Goal: Task Accomplishment & Management: Complete application form

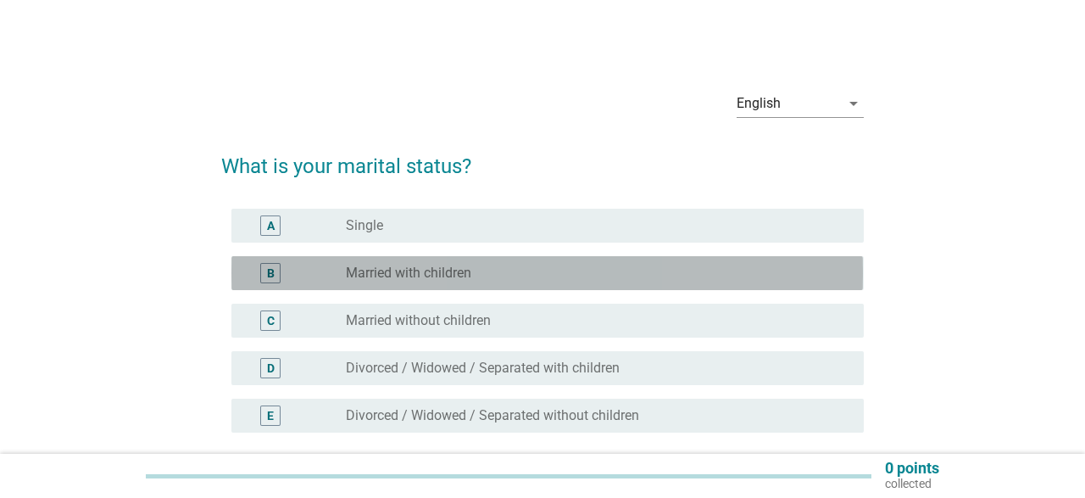
click at [438, 283] on div "B radio_button_unchecked Married with children" at bounding box center [546, 273] width 631 height 34
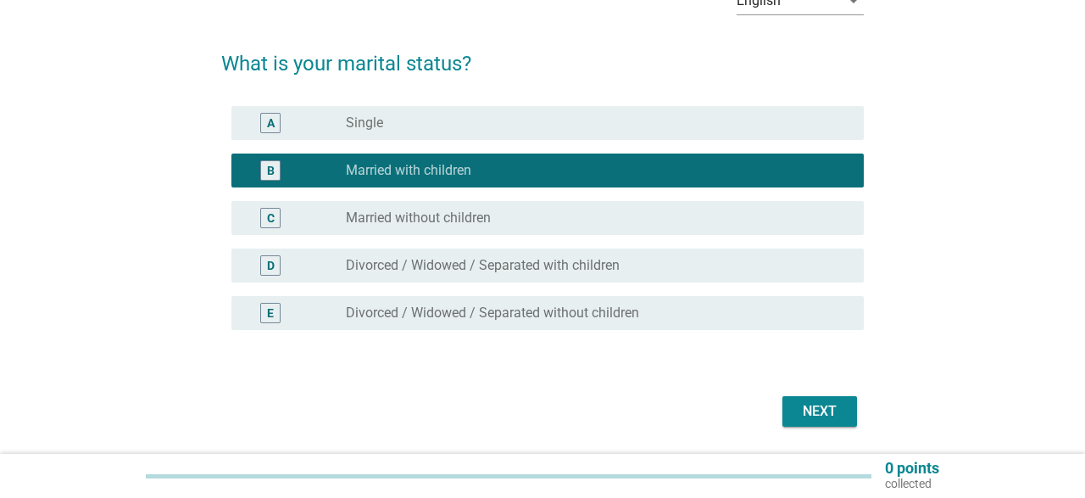
scroll to position [156, 0]
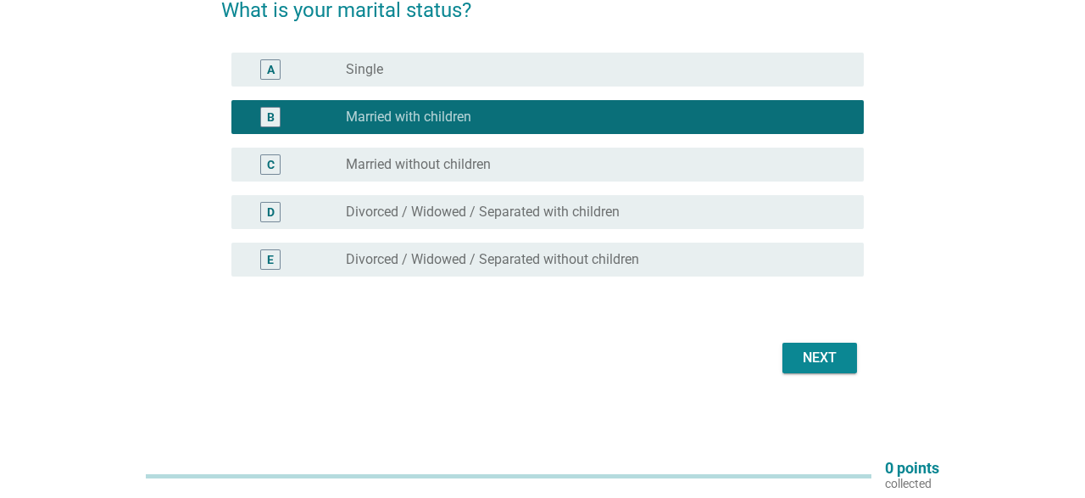
click at [830, 364] on div "Next" at bounding box center [819, 357] width 47 height 20
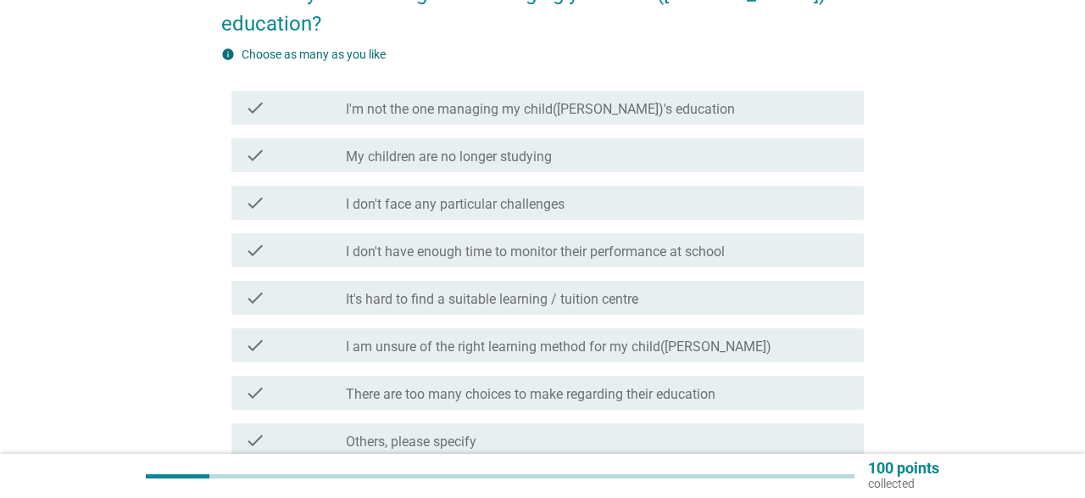
scroll to position [176, 0]
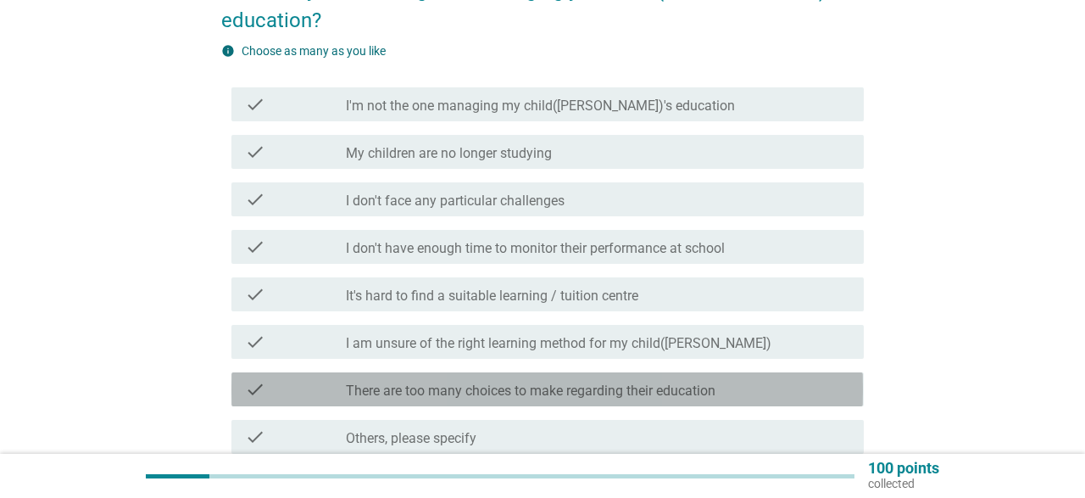
click at [496, 382] on label "There are too many choices to make regarding their education" at bounding box center [531, 390] width 370 height 17
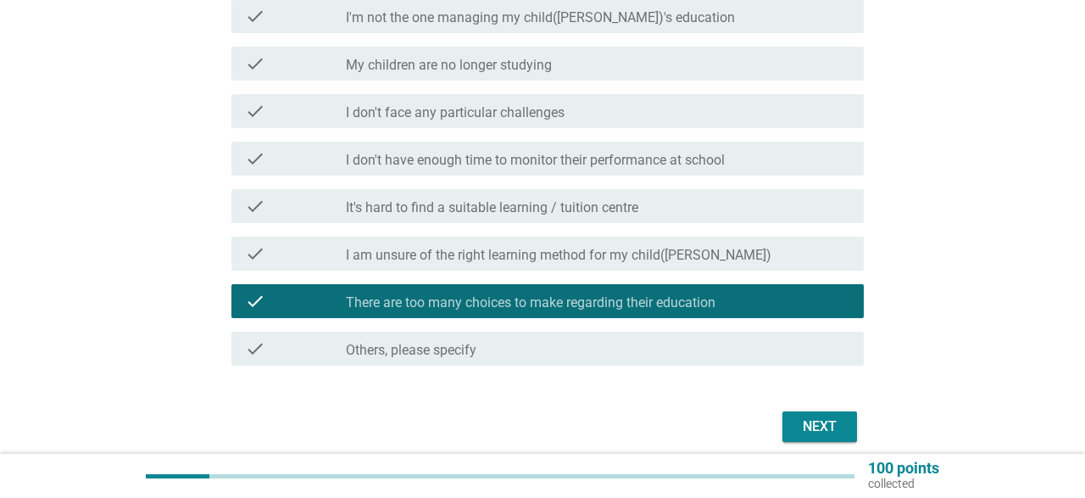
scroll to position [303, 0]
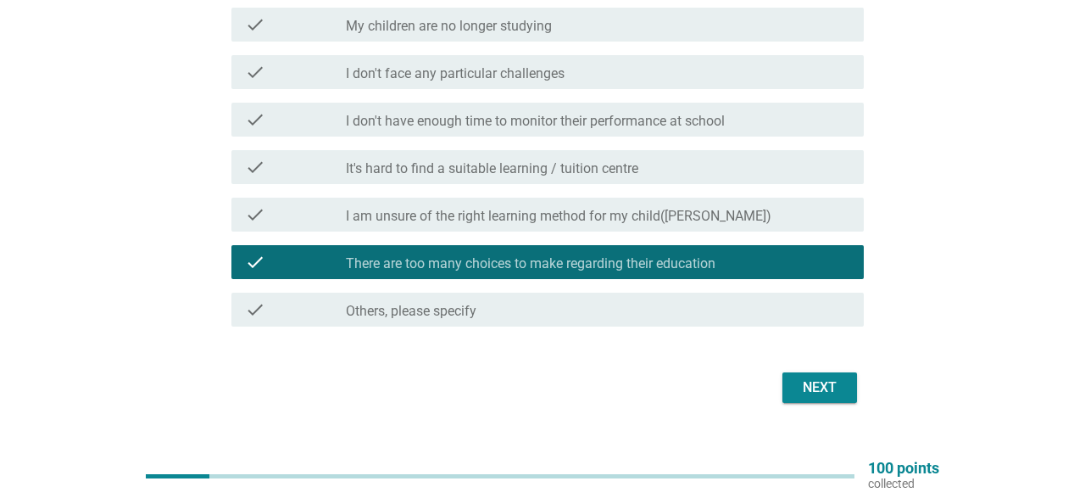
click at [821, 377] on div "Next" at bounding box center [819, 387] width 47 height 20
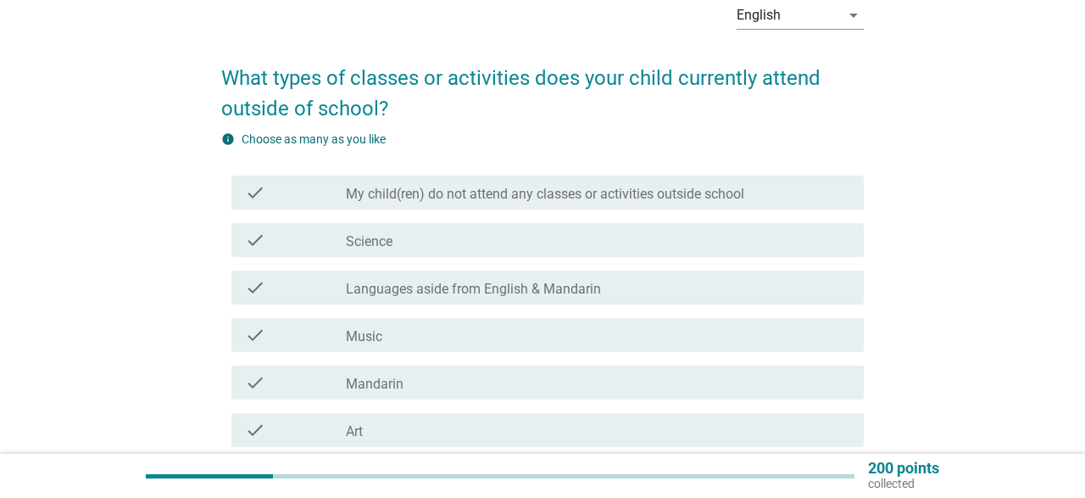
click at [434, 341] on div "check_box_outline_blank Music" at bounding box center [597, 335] width 503 height 20
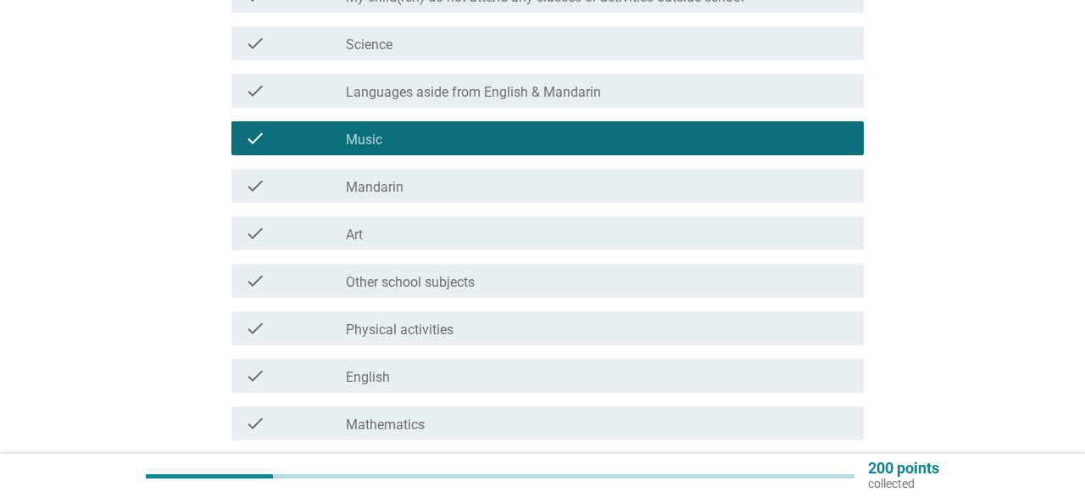
scroll to position [441, 0]
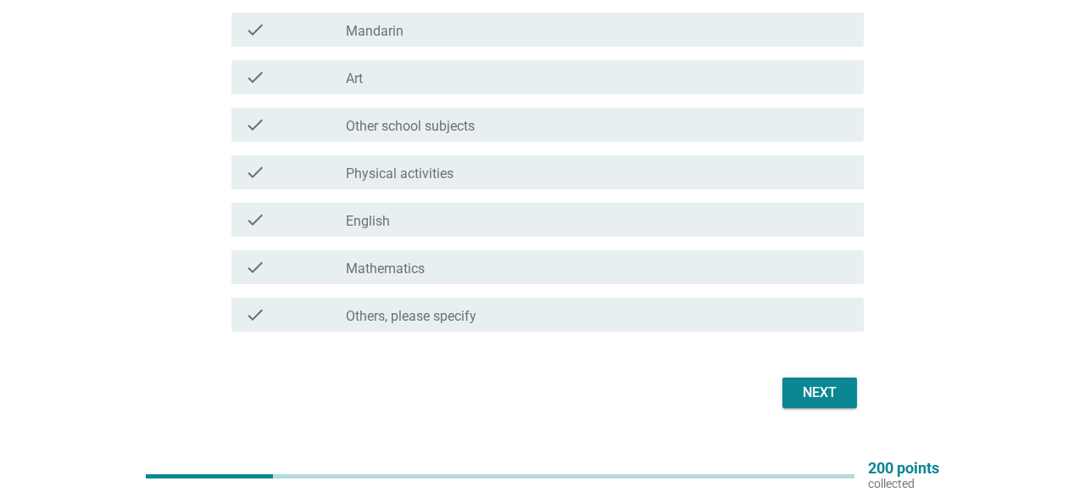
click at [814, 389] on div "Next" at bounding box center [819, 392] width 47 height 20
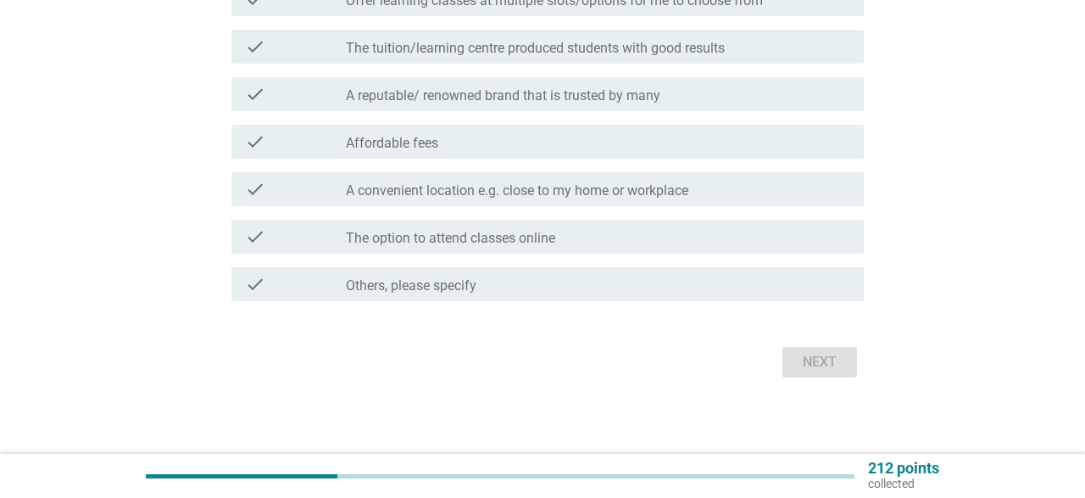
scroll to position [0, 0]
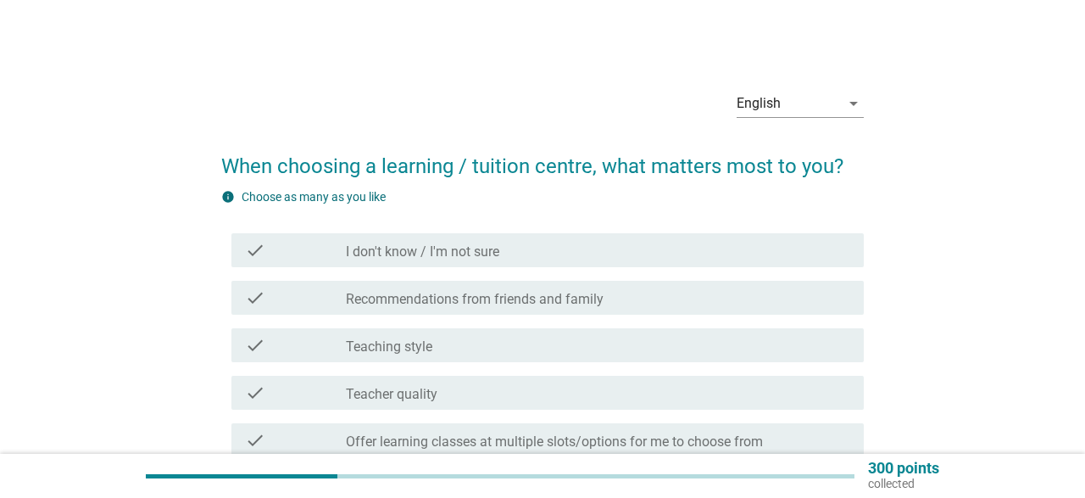
click at [453, 354] on div "check_box_outline_blank Teaching style" at bounding box center [597, 345] width 503 height 20
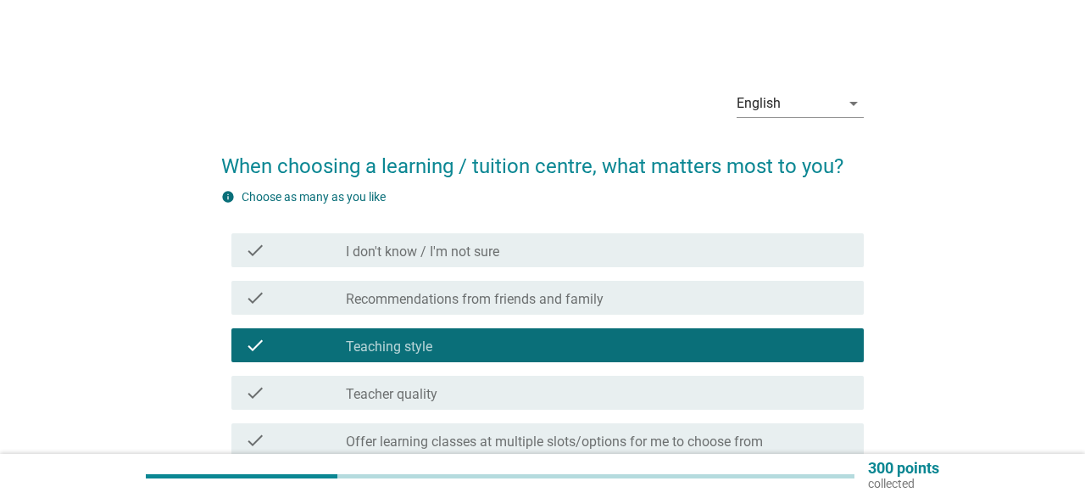
scroll to position [176, 0]
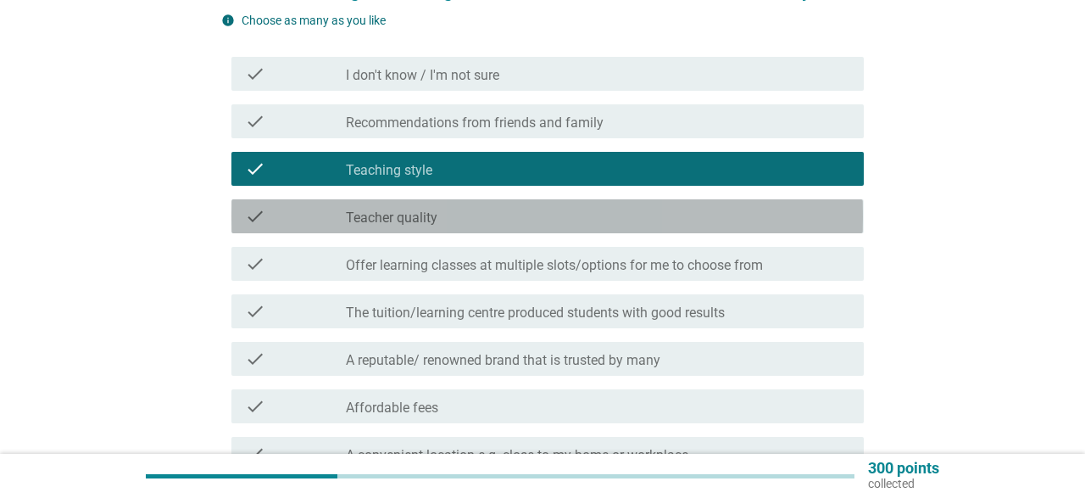
click at [442, 230] on div "check check_box_outline_blank Teacher quality" at bounding box center [546, 216] width 631 height 34
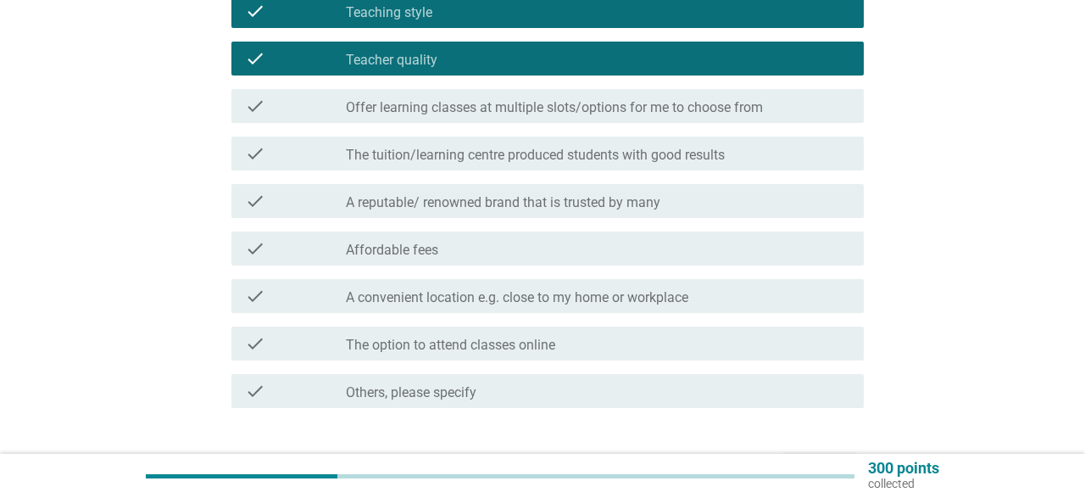
scroll to position [353, 0]
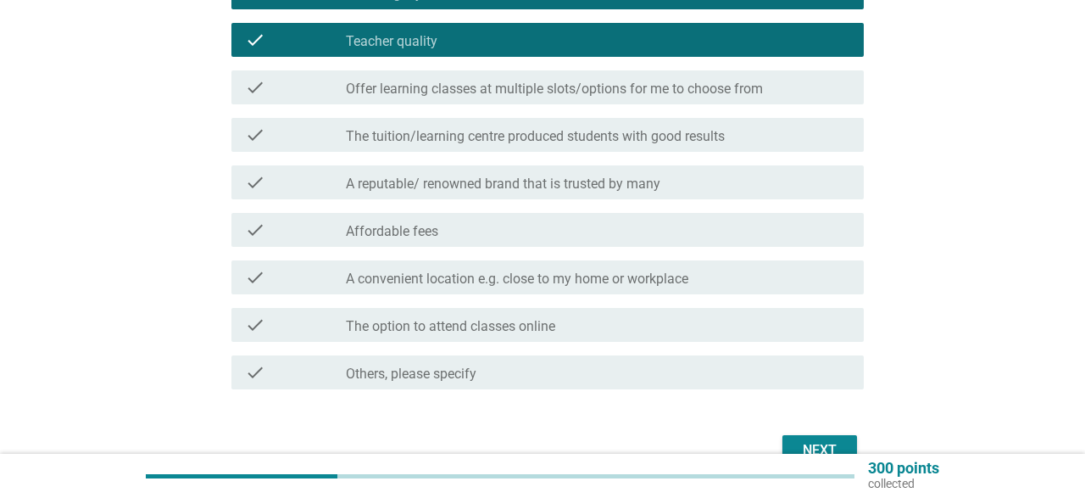
click at [453, 238] on div "check_box_outline_blank Affordable fees" at bounding box center [597, 230] width 503 height 20
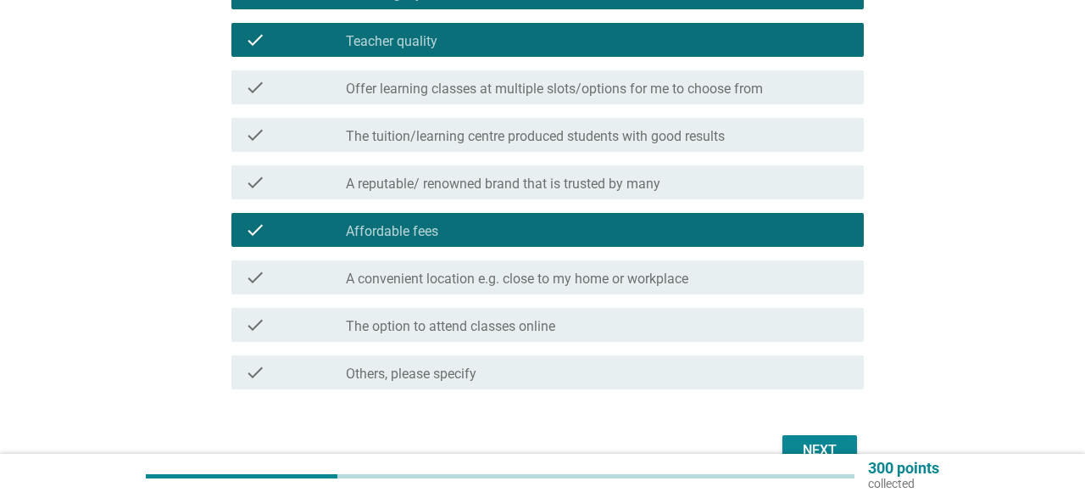
click at [831, 445] on div "Next" at bounding box center [819, 450] width 47 height 20
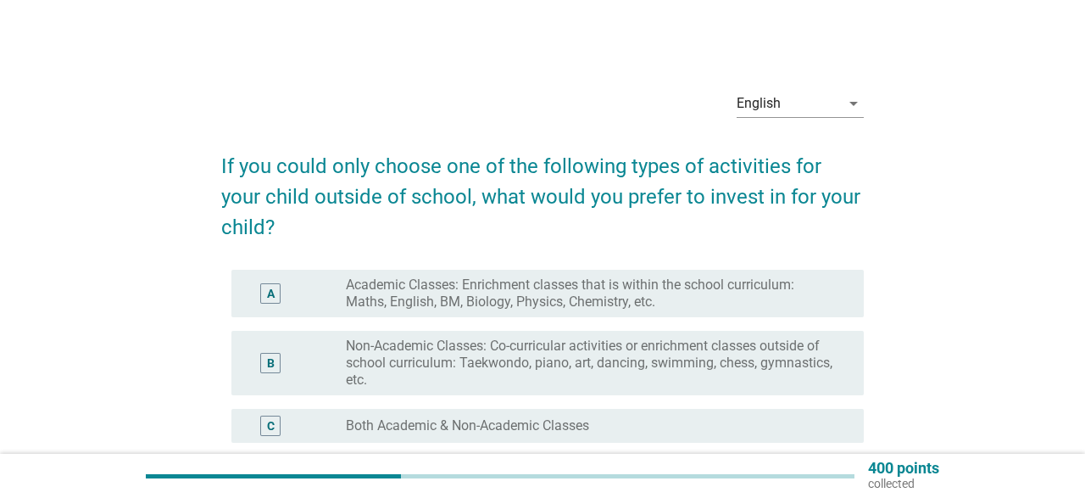
click at [513, 308] on label "Academic Classes: Enrichment classes that is within the school curriculum: Math…" at bounding box center [591, 293] width 490 height 34
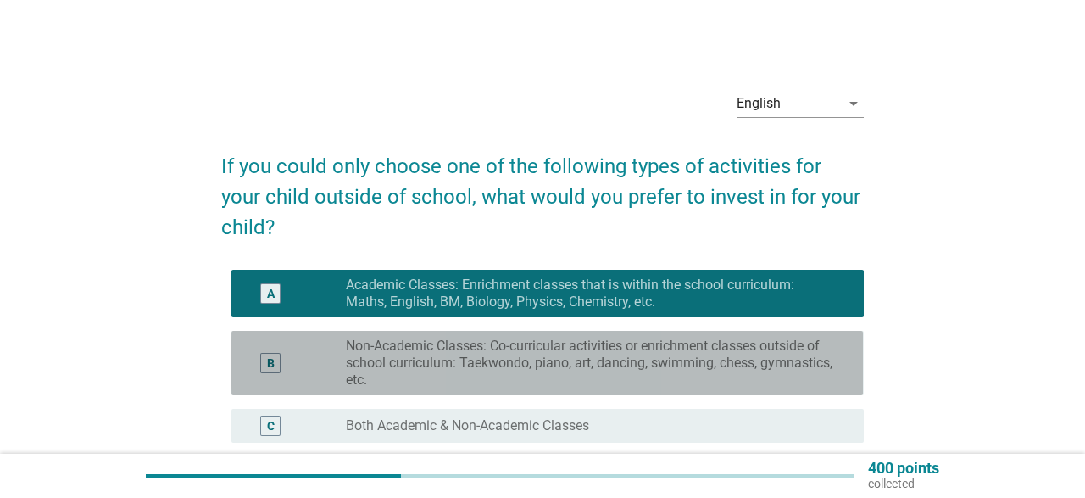
click at [502, 366] on label "Non-Academic Classes: Co-curricular activities or enrichment classes outside of…" at bounding box center [591, 362] width 490 height 51
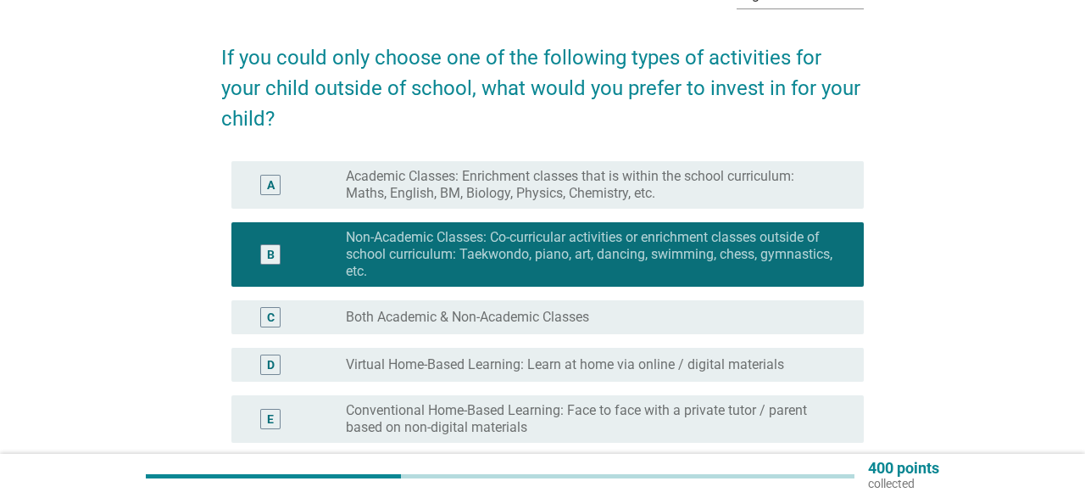
scroll to position [176, 0]
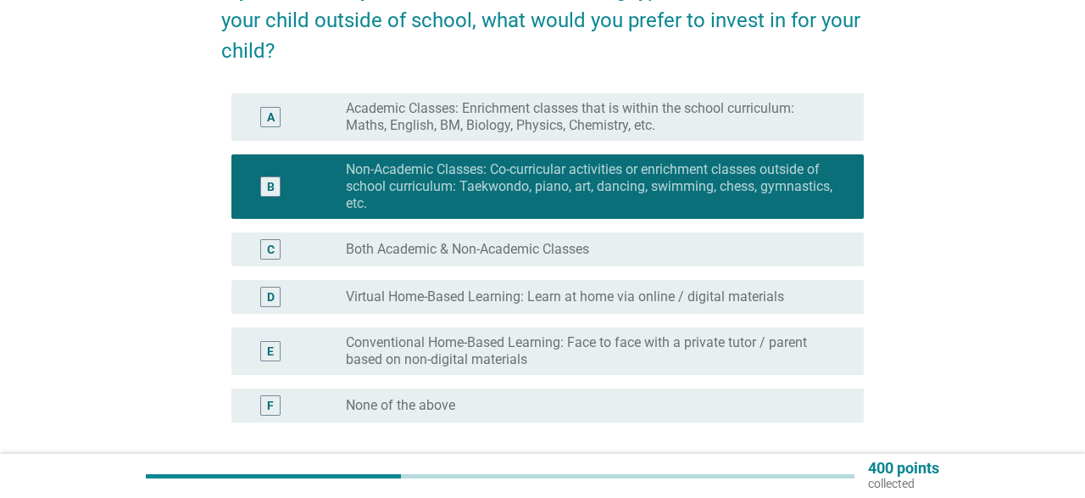
click at [512, 345] on label "Conventional Home-Based Learning: Face to face with a private tutor / parent ba…" at bounding box center [591, 351] width 490 height 34
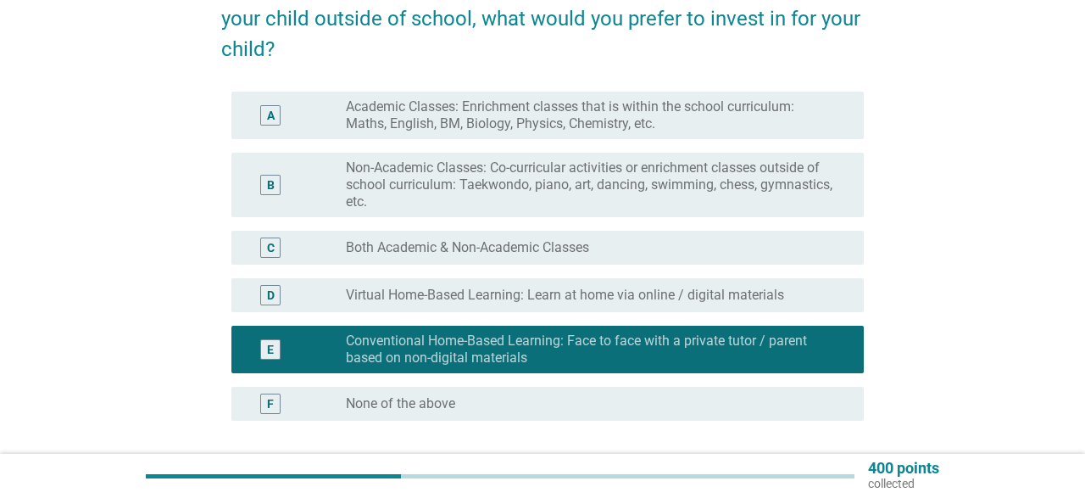
scroll to position [322, 0]
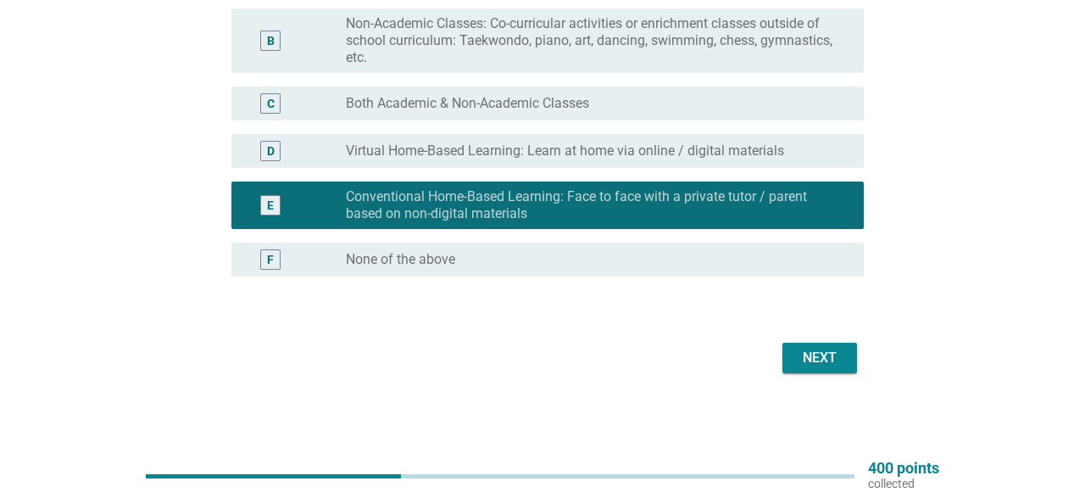
click at [802, 355] on div "Next" at bounding box center [819, 357] width 47 height 20
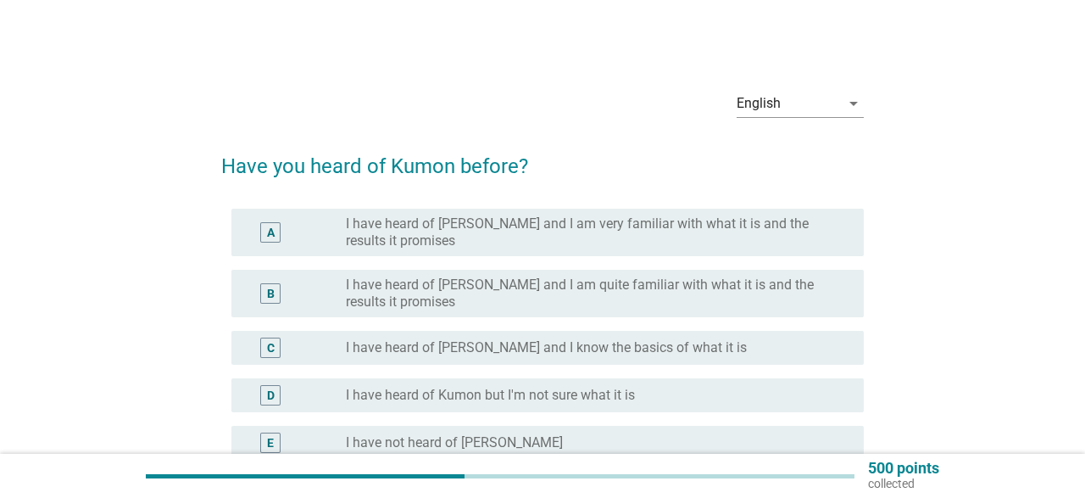
click at [464, 349] on label "I have heard of [PERSON_NAME] and I know the basics of what it is" at bounding box center [546, 347] width 401 height 17
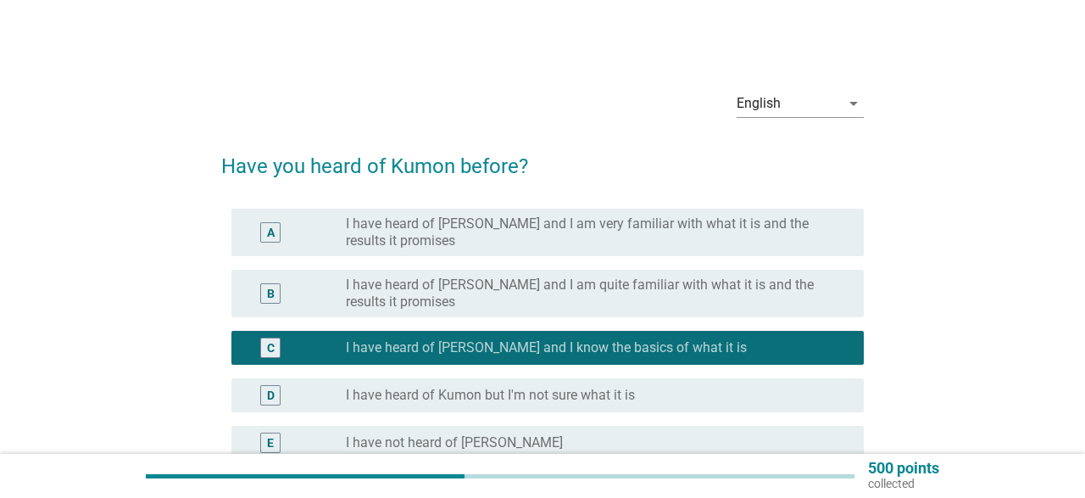
scroll to position [176, 0]
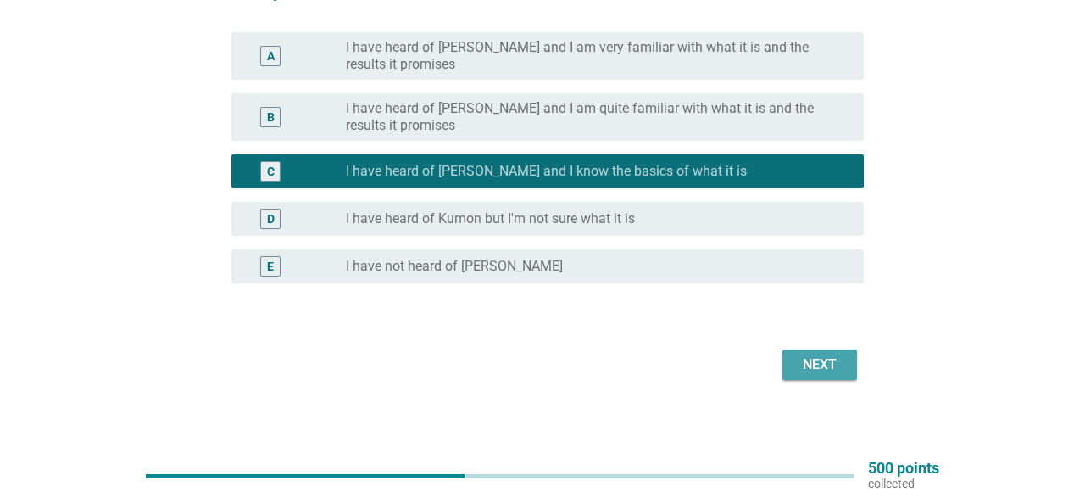
click at [814, 364] on div "Next" at bounding box center [819, 364] width 47 height 20
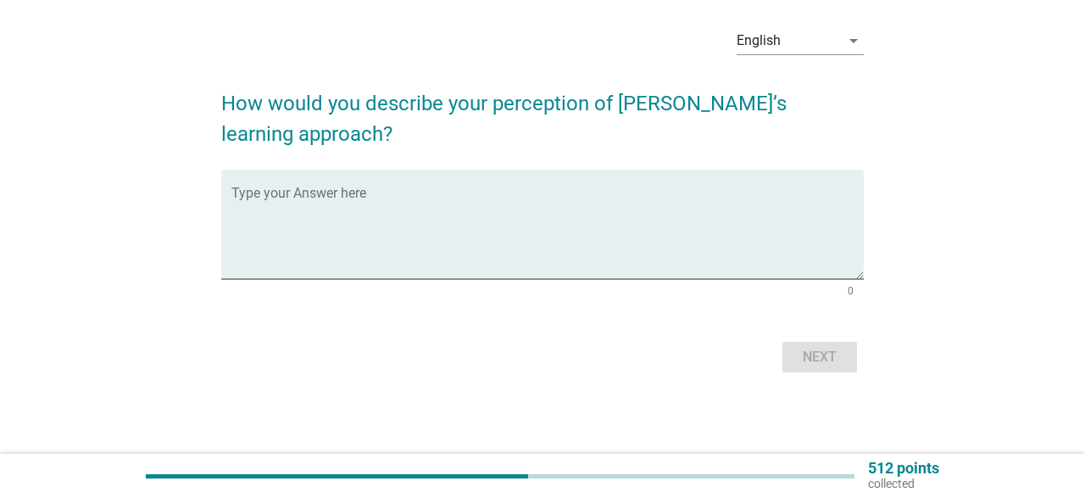
scroll to position [0, 0]
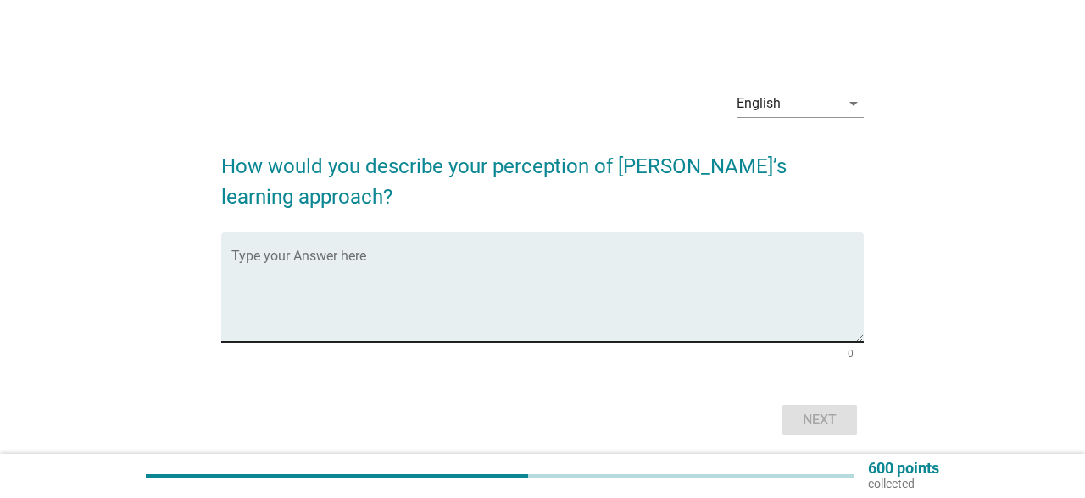
click at [458, 258] on textarea "Type your Answer here" at bounding box center [546, 297] width 631 height 89
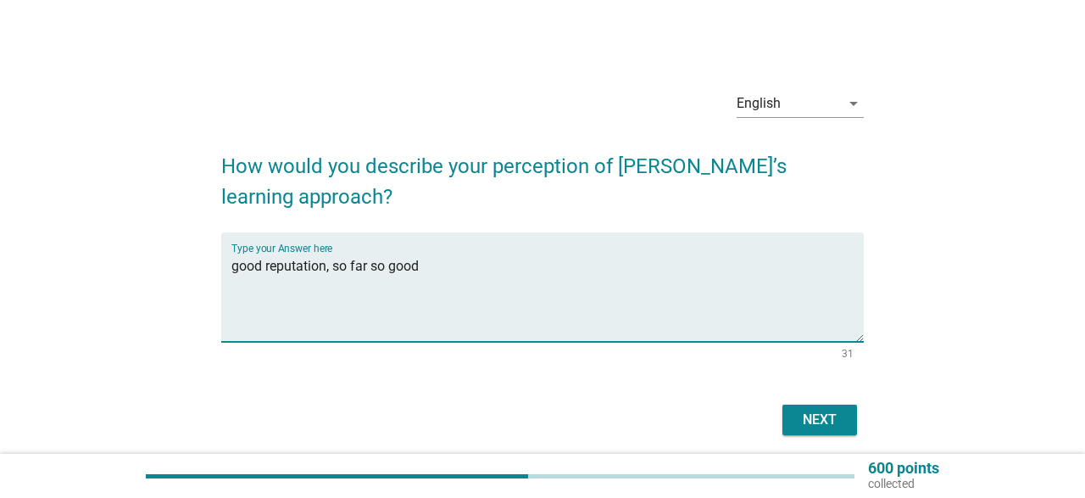
type textarea "good reputation, so far so good"
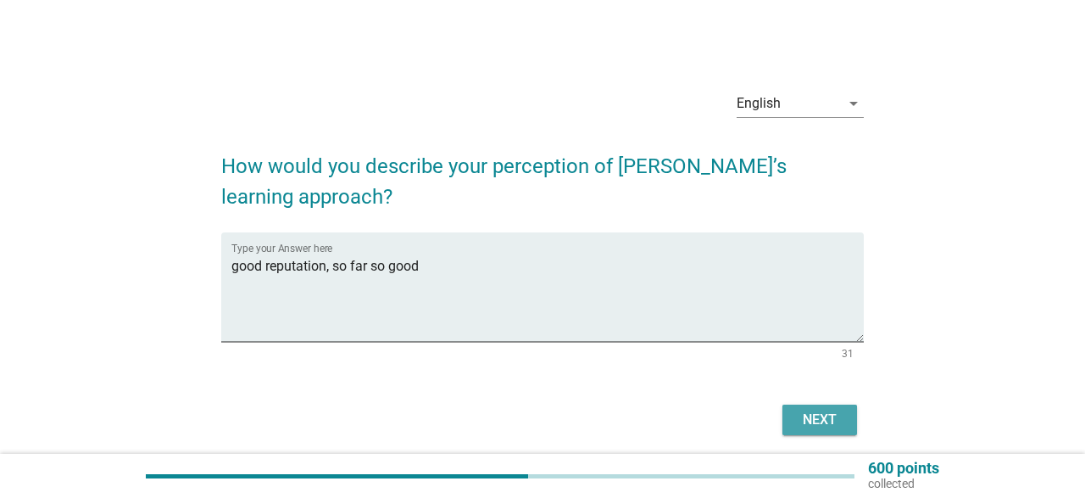
click at [803, 423] on div "Next" at bounding box center [819, 419] width 47 height 20
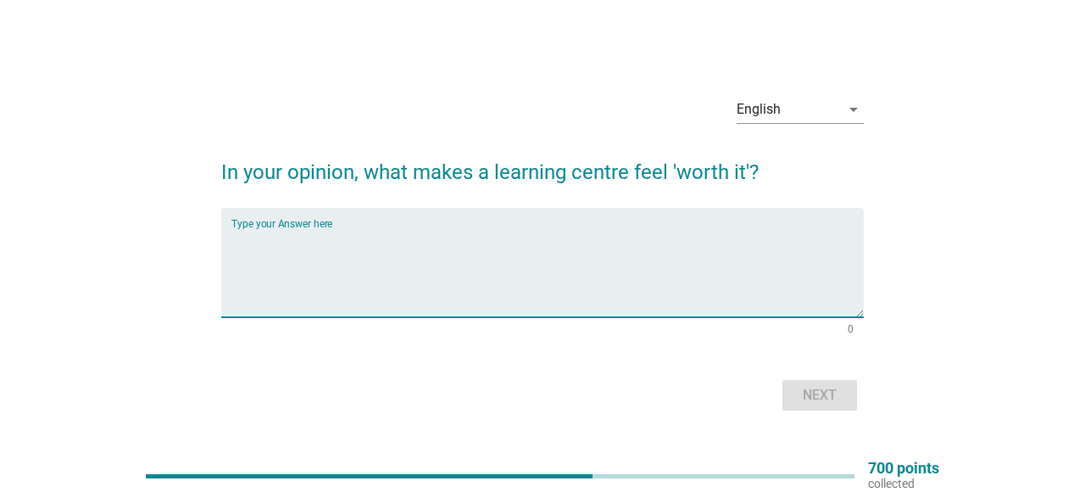
click at [550, 245] on textarea "Type your Answer here" at bounding box center [546, 272] width 631 height 89
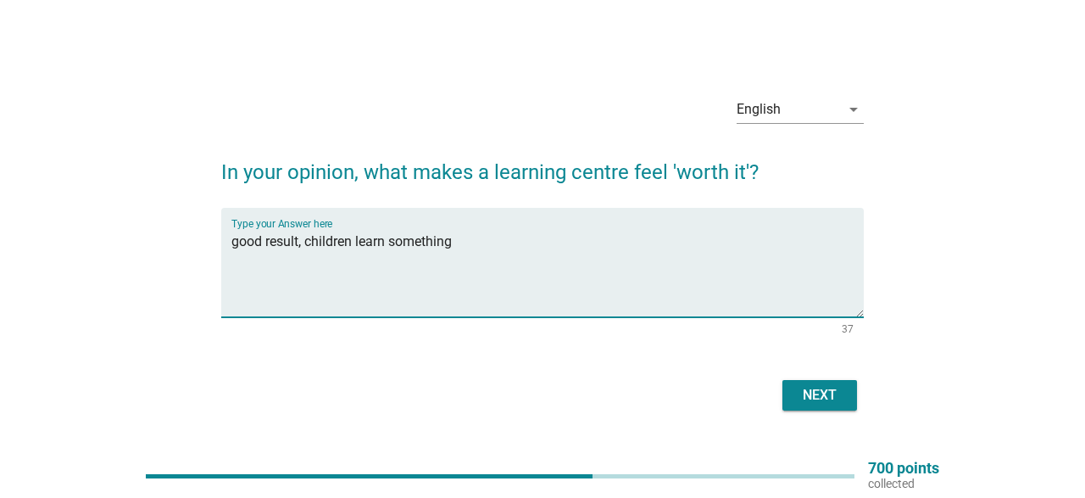
type textarea "good result, children learn something"
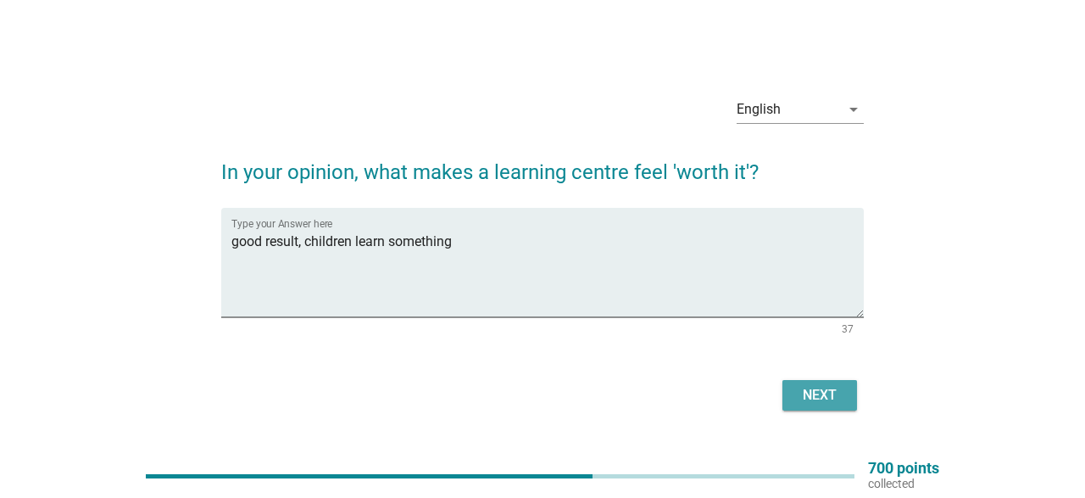
click at [815, 396] on div "Next" at bounding box center [819, 395] width 47 height 20
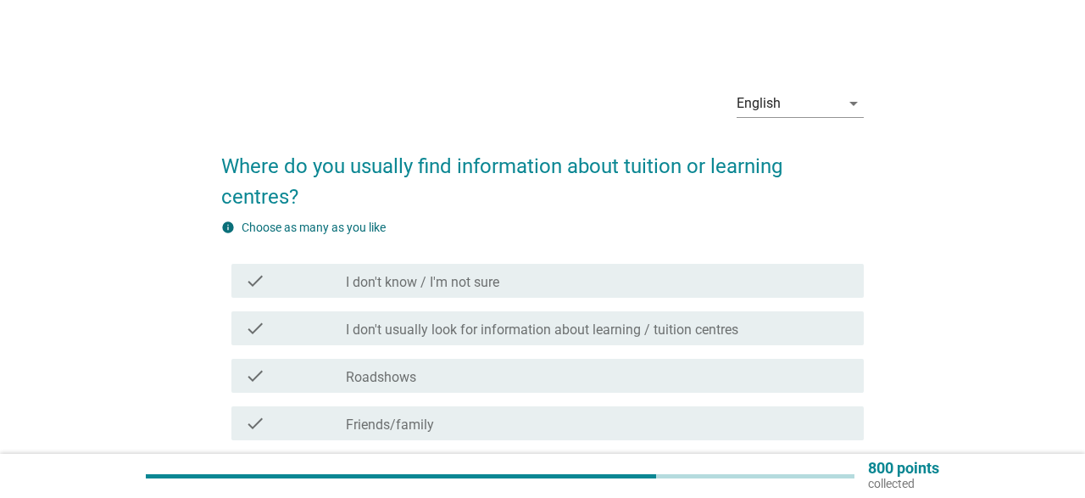
click at [430, 420] on label "Friends/family" at bounding box center [390, 424] width 88 height 17
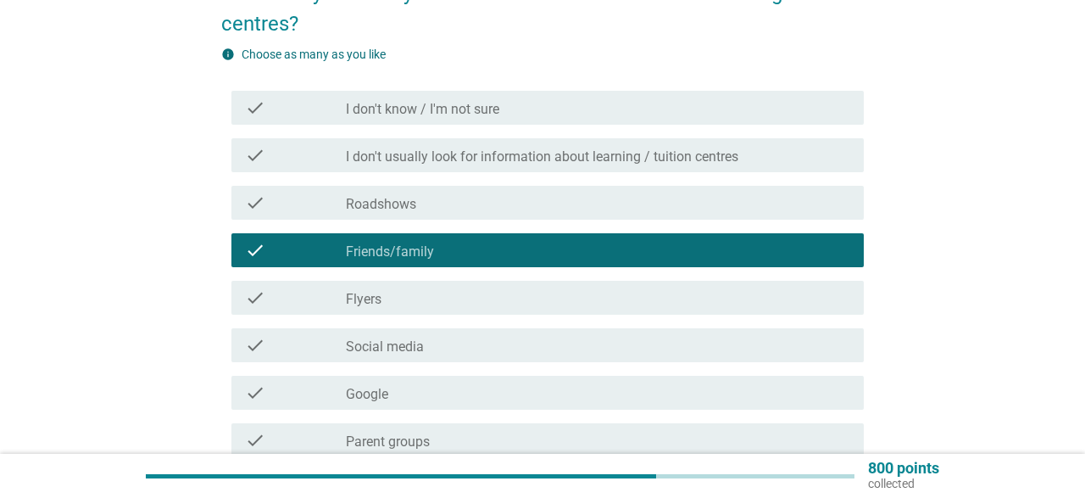
scroll to position [176, 0]
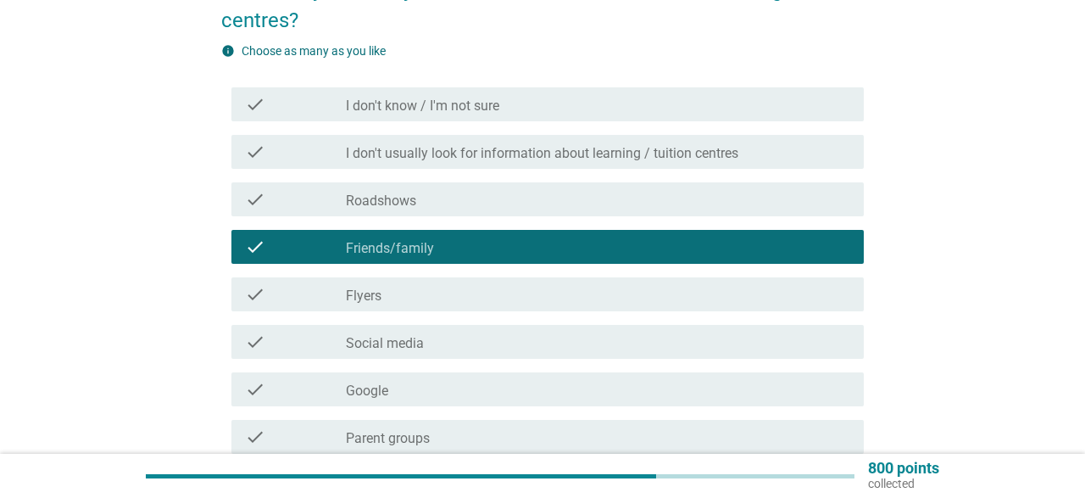
click at [436, 345] on div "check_box_outline_blank Social media" at bounding box center [597, 341] width 503 height 20
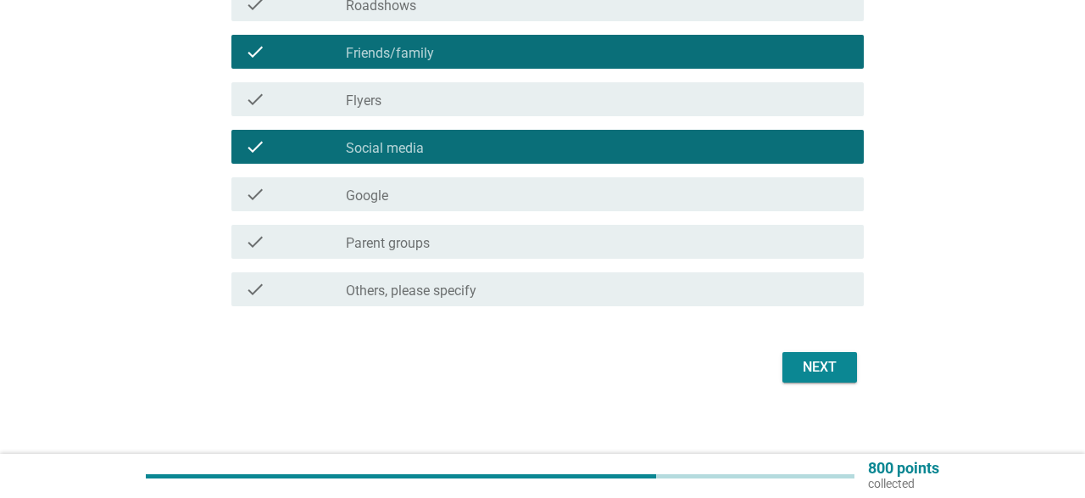
scroll to position [381, 0]
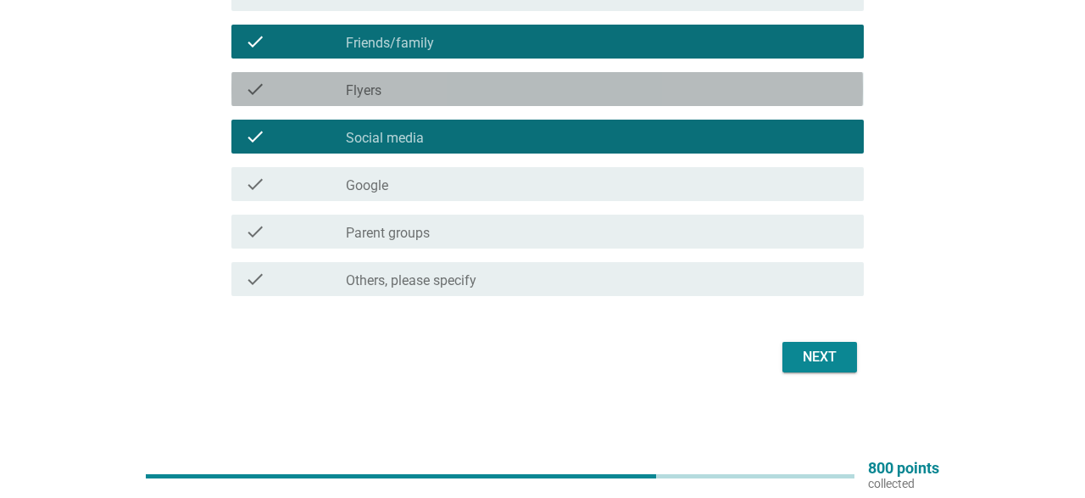
click at [397, 99] on div "check check_box_outline_blank Flyers" at bounding box center [546, 89] width 631 height 34
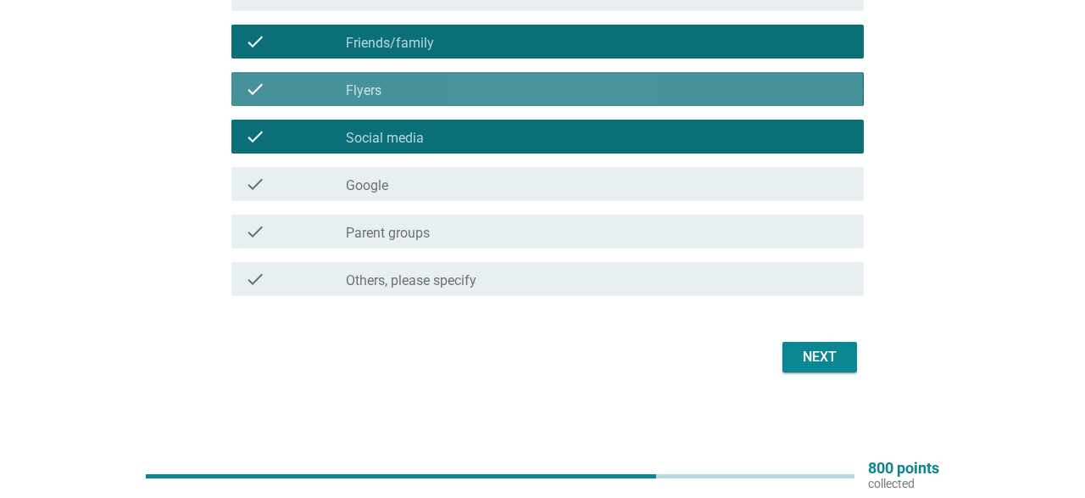
click at [420, 100] on div "check check_box_outline_blank Flyers" at bounding box center [546, 89] width 631 height 34
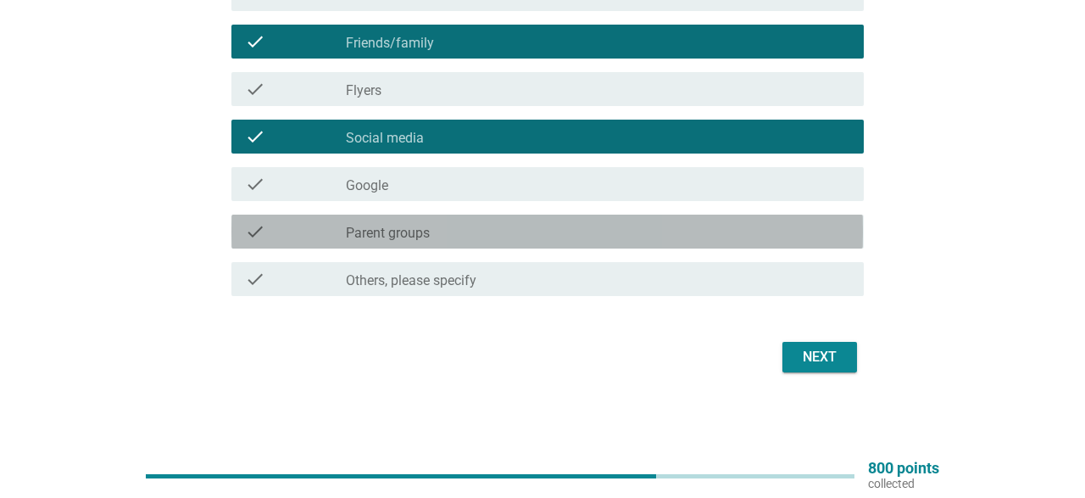
click at [432, 228] on div "check_box_outline_blank Parent groups" at bounding box center [597, 231] width 503 height 20
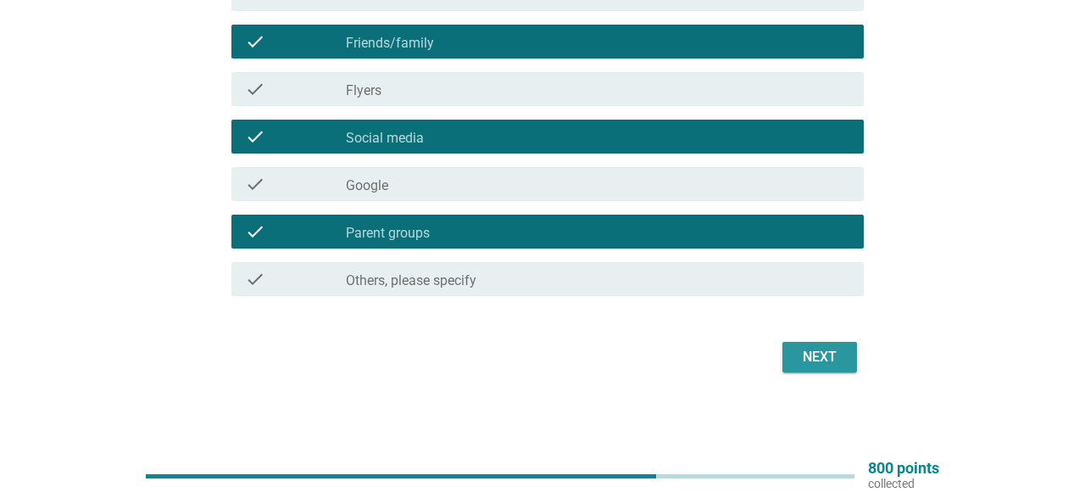
click at [824, 354] on div "Next" at bounding box center [819, 357] width 47 height 20
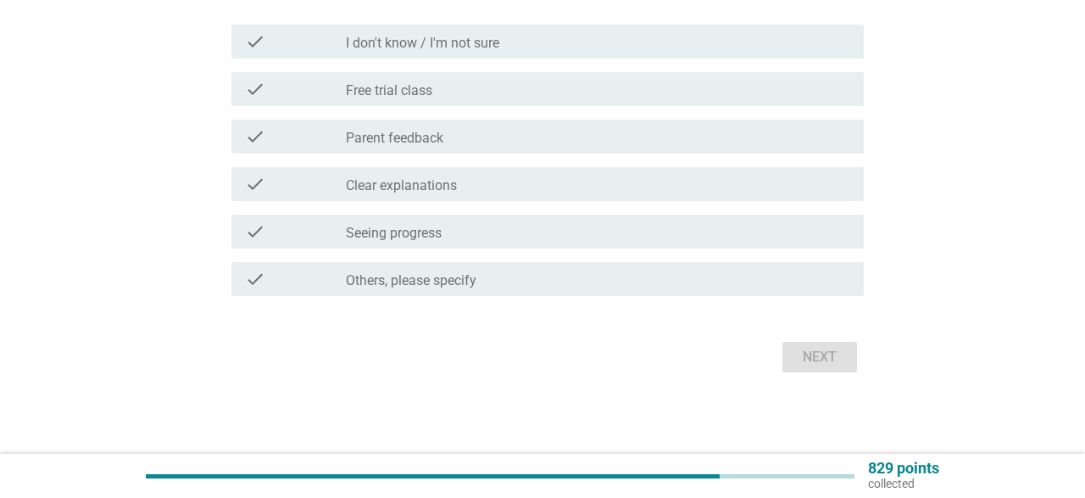
scroll to position [0, 0]
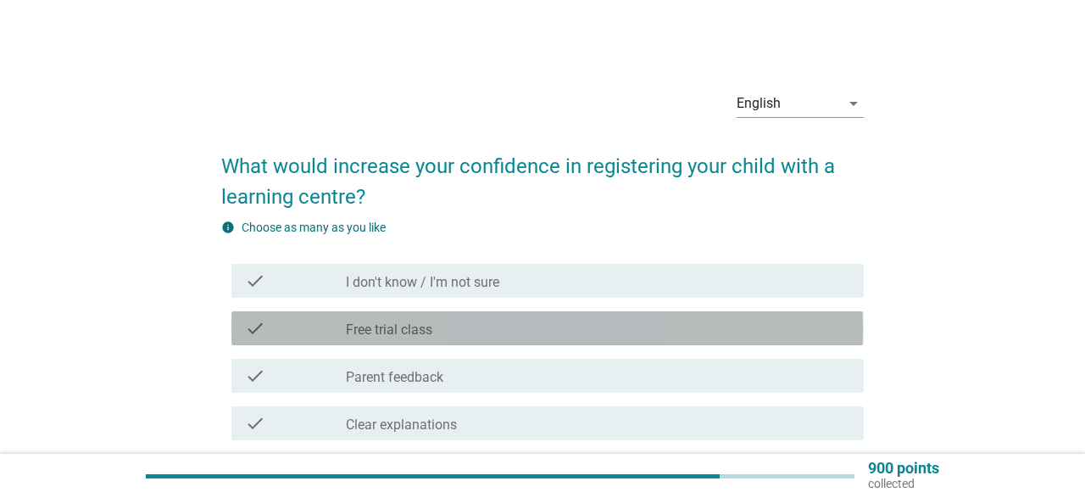
click at [432, 326] on label "Free trial class" at bounding box center [389, 329] width 86 height 17
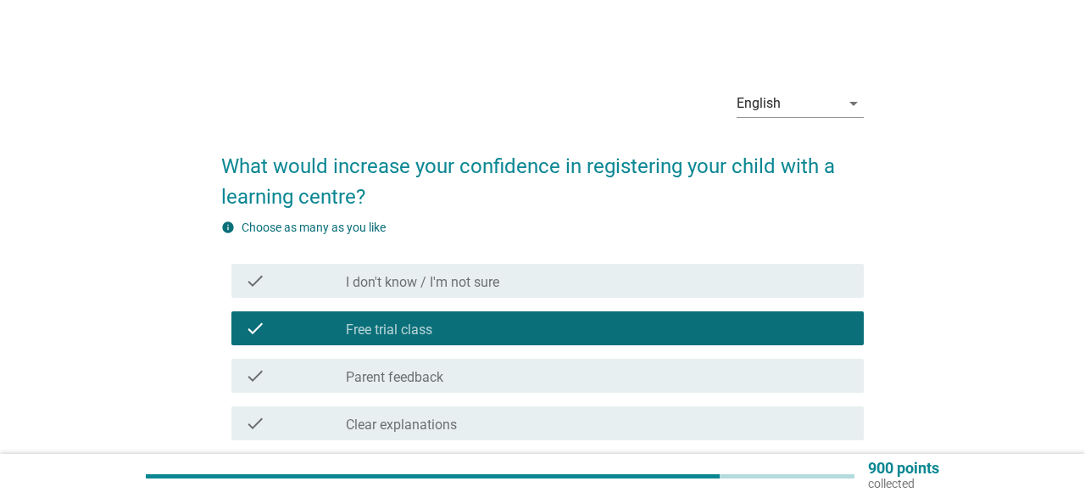
scroll to position [176, 0]
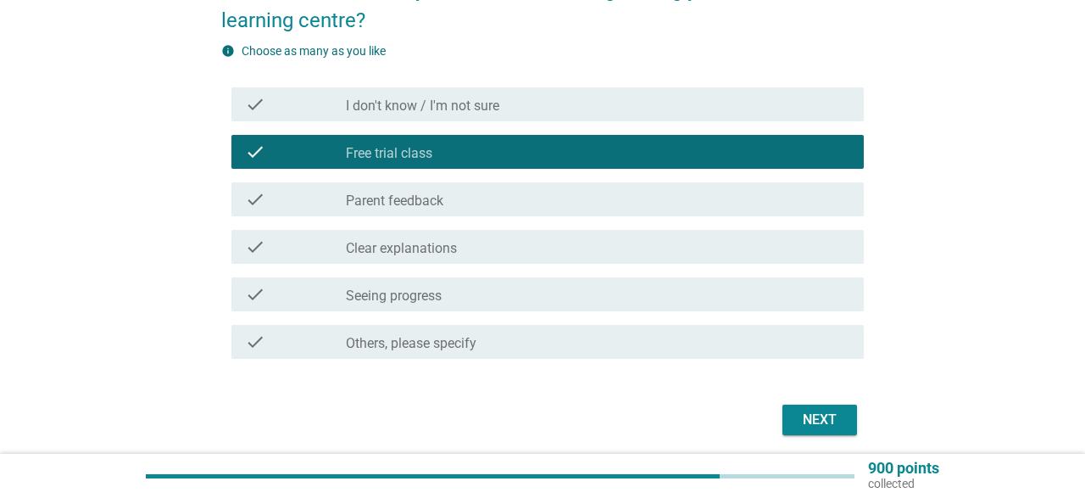
click at [453, 197] on div "check_box_outline_blank Parent feedback" at bounding box center [597, 199] width 503 height 20
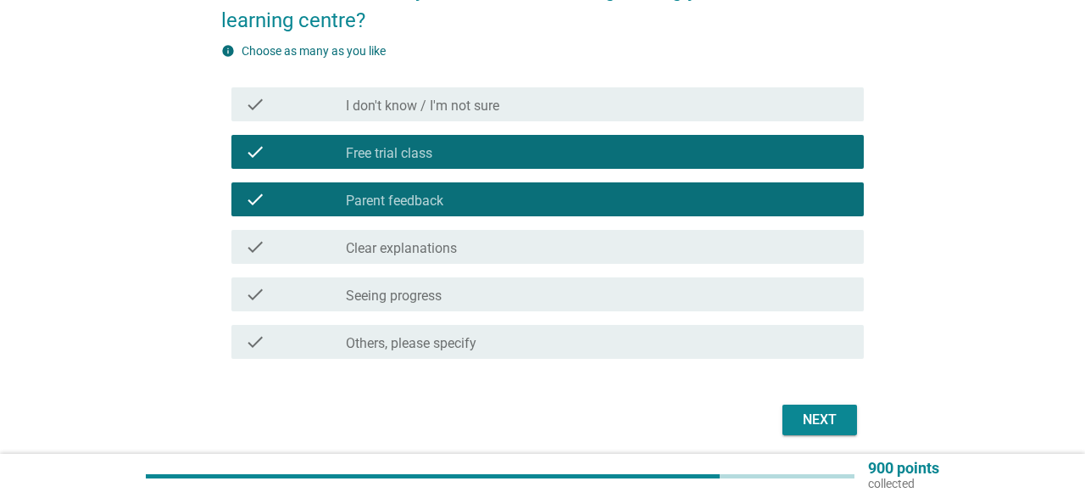
drag, startPoint x: 448, startPoint y: 294, endPoint x: 458, endPoint y: 292, distance: 9.5
click at [449, 294] on div "check_box_outline_blank Seeing progress" at bounding box center [597, 294] width 503 height 20
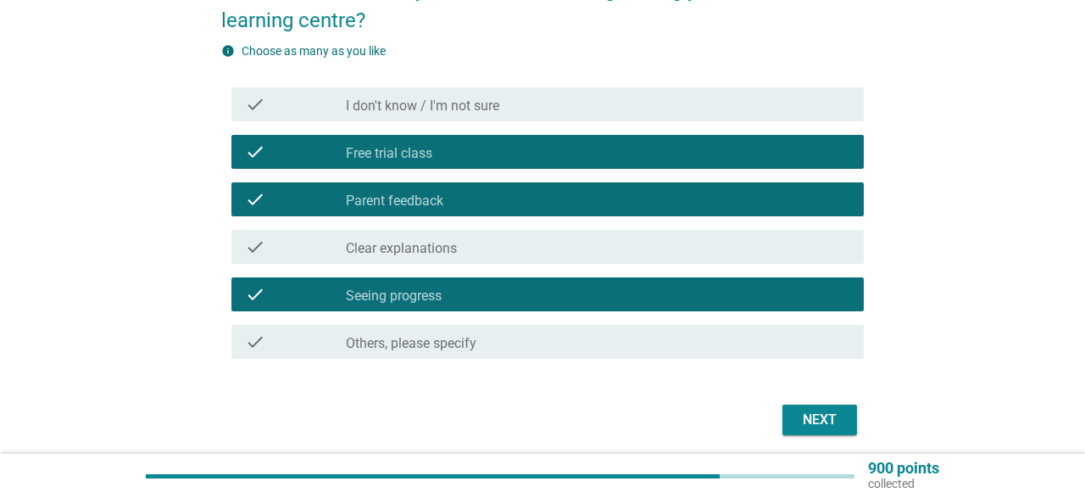
click at [821, 419] on div "Next" at bounding box center [819, 419] width 47 height 20
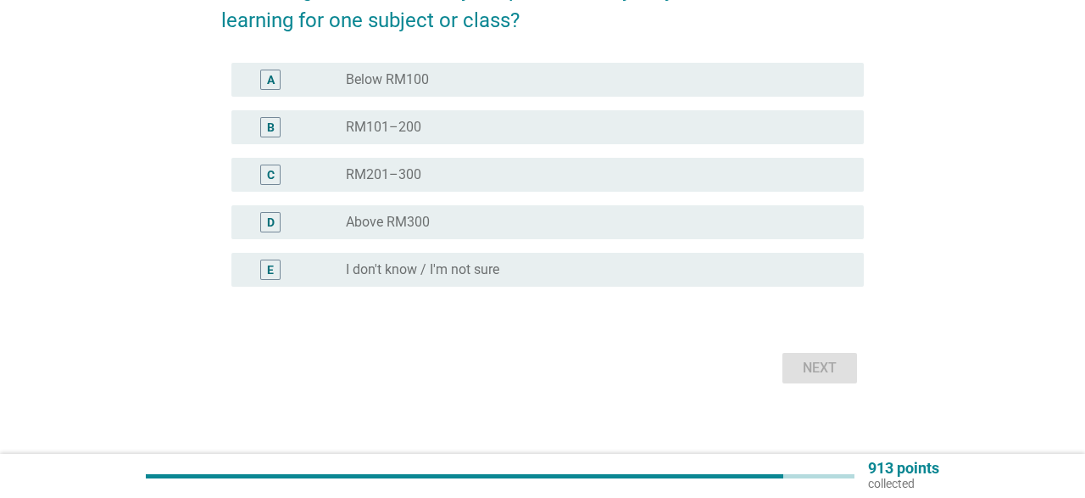
scroll to position [0, 0]
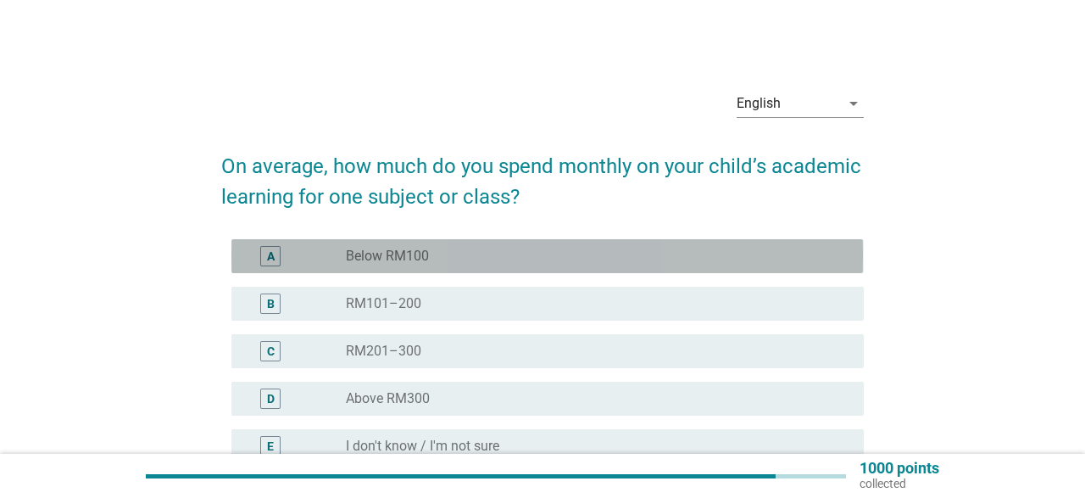
click at [403, 264] on label "Below RM100" at bounding box center [387, 255] width 83 height 17
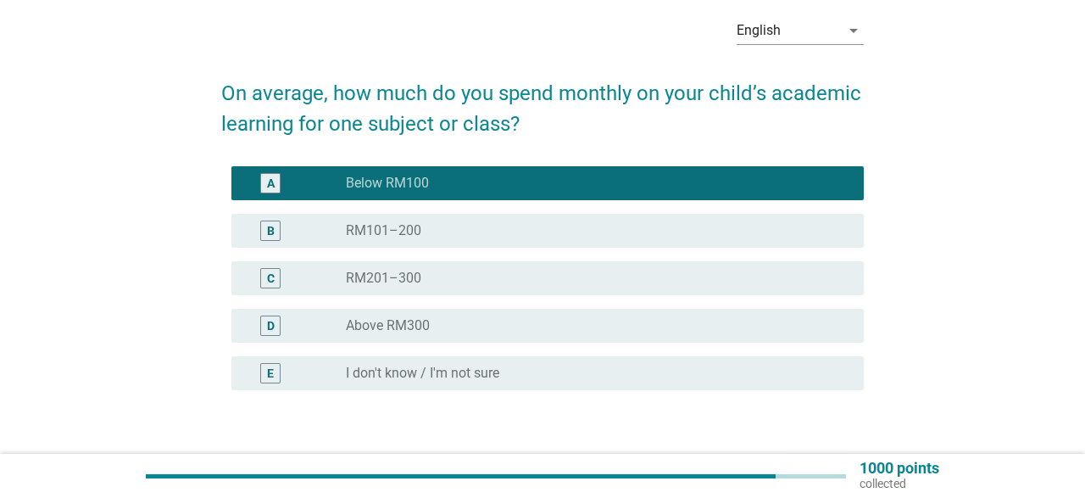
scroll to position [186, 0]
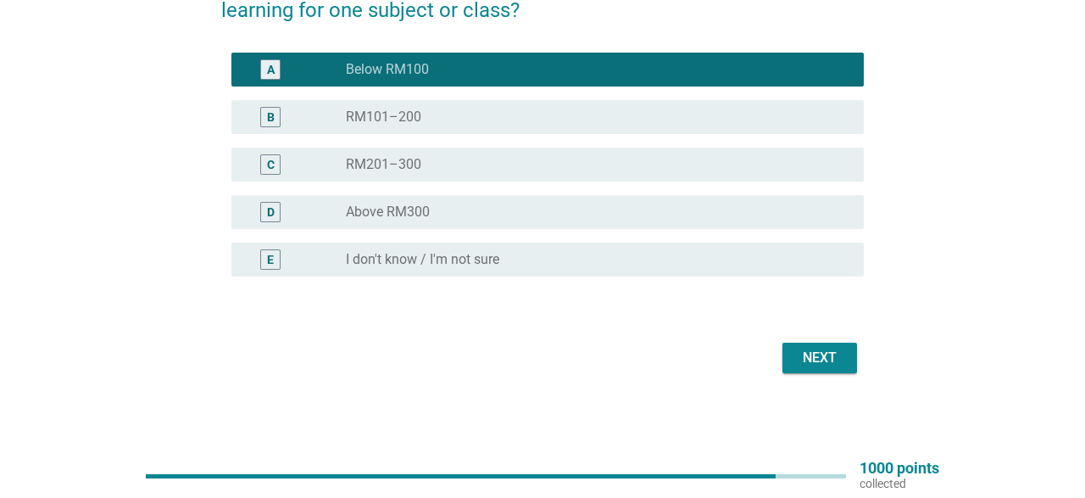
click at [810, 352] on div "Next" at bounding box center [819, 357] width 47 height 20
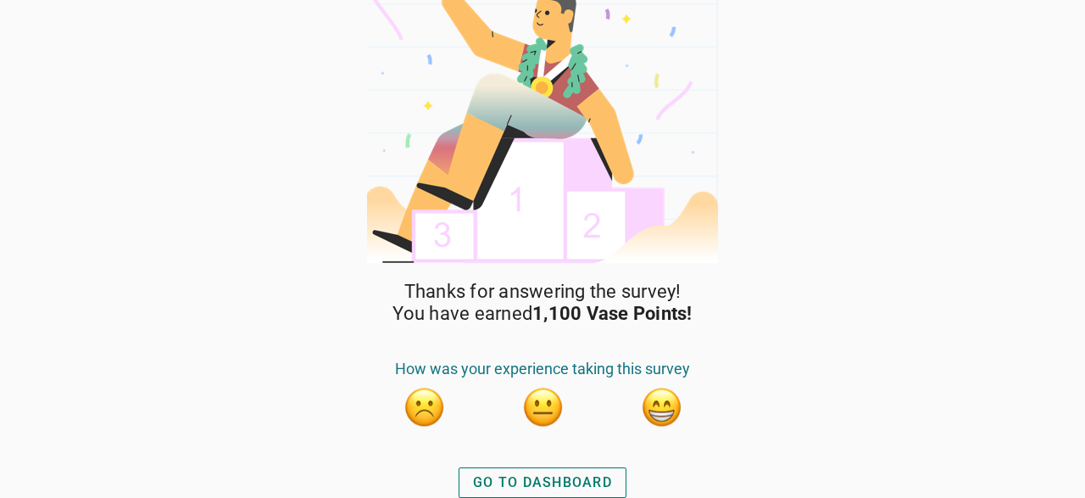
scroll to position [39, 0]
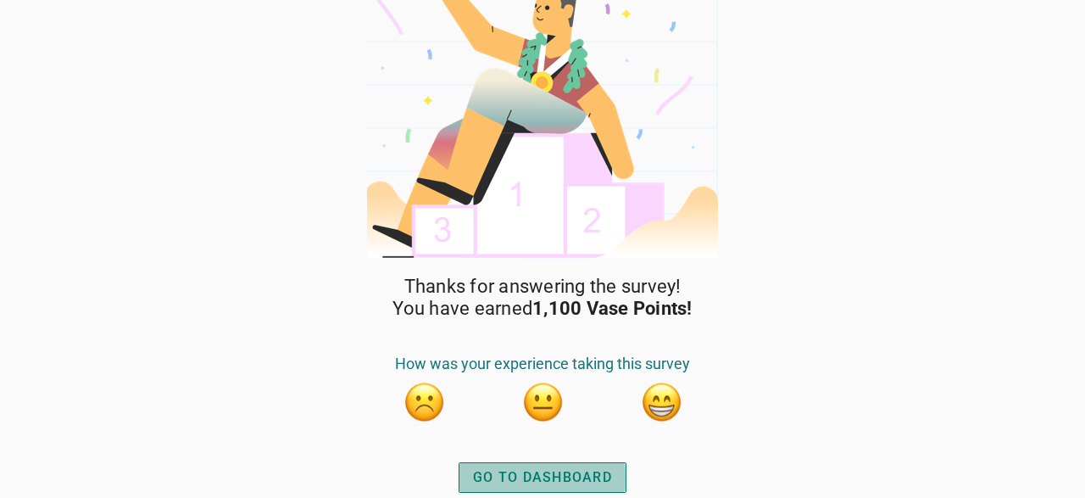
drag, startPoint x: 536, startPoint y: 485, endPoint x: 496, endPoint y: 425, distance: 72.2
click at [533, 480] on div "GO TO DASHBOARD" at bounding box center [542, 477] width 139 height 20
